Goal: Navigation & Orientation: Find specific page/section

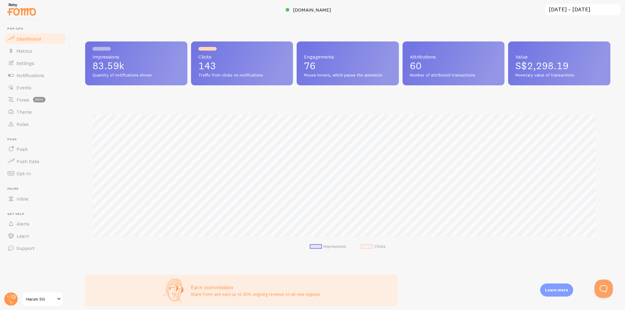
scroll to position [304829, 304468]
click at [46, 65] on link "Settings" at bounding box center [35, 63] width 63 height 12
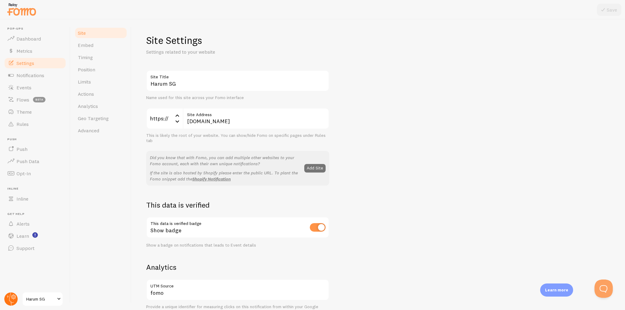
click at [12, 301] on circle at bounding box center [10, 298] width 13 height 13
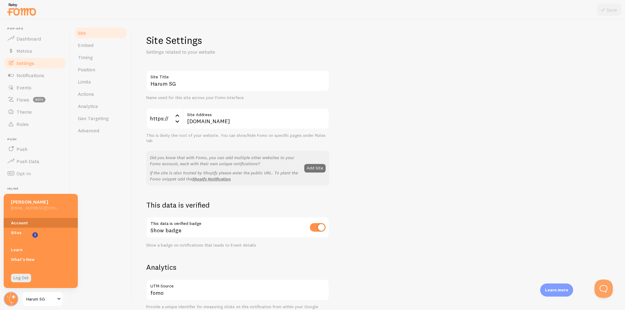
click at [13, 221] on link "Account" at bounding box center [41, 223] width 74 height 10
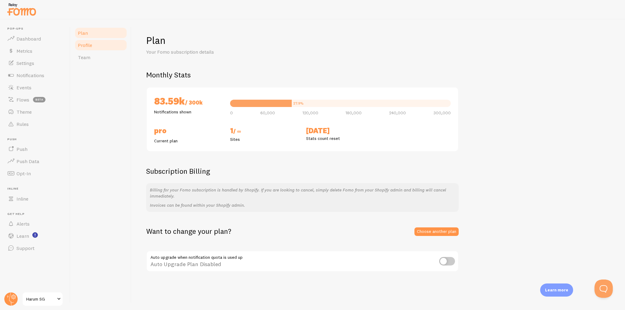
click at [86, 42] on span "Profile" at bounding box center [85, 45] width 14 height 6
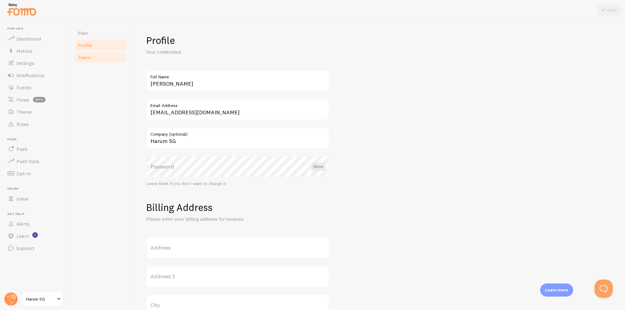
click at [89, 59] on span "Team" at bounding box center [84, 57] width 13 height 6
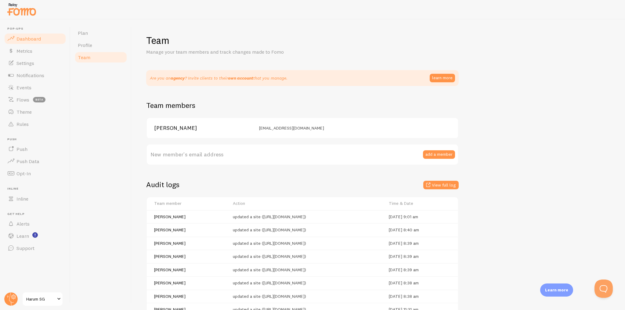
click at [38, 40] on span "Dashboard" at bounding box center [28, 39] width 24 height 6
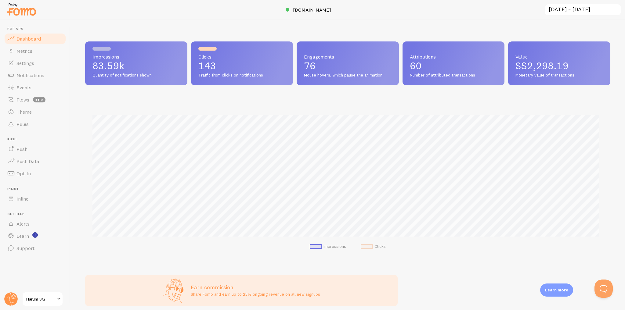
scroll to position [160, 521]
